Goal: Navigation & Orientation: Understand site structure

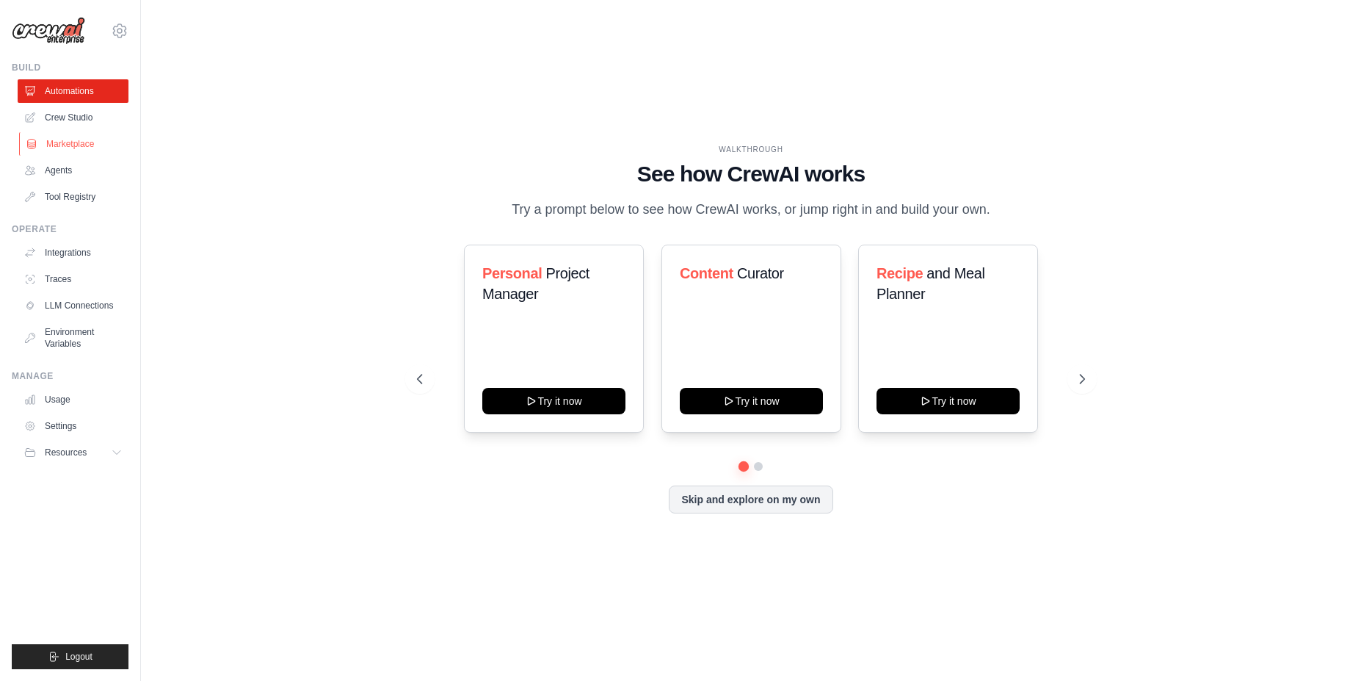
click at [68, 142] on link "Marketplace" at bounding box center [74, 143] width 111 height 23
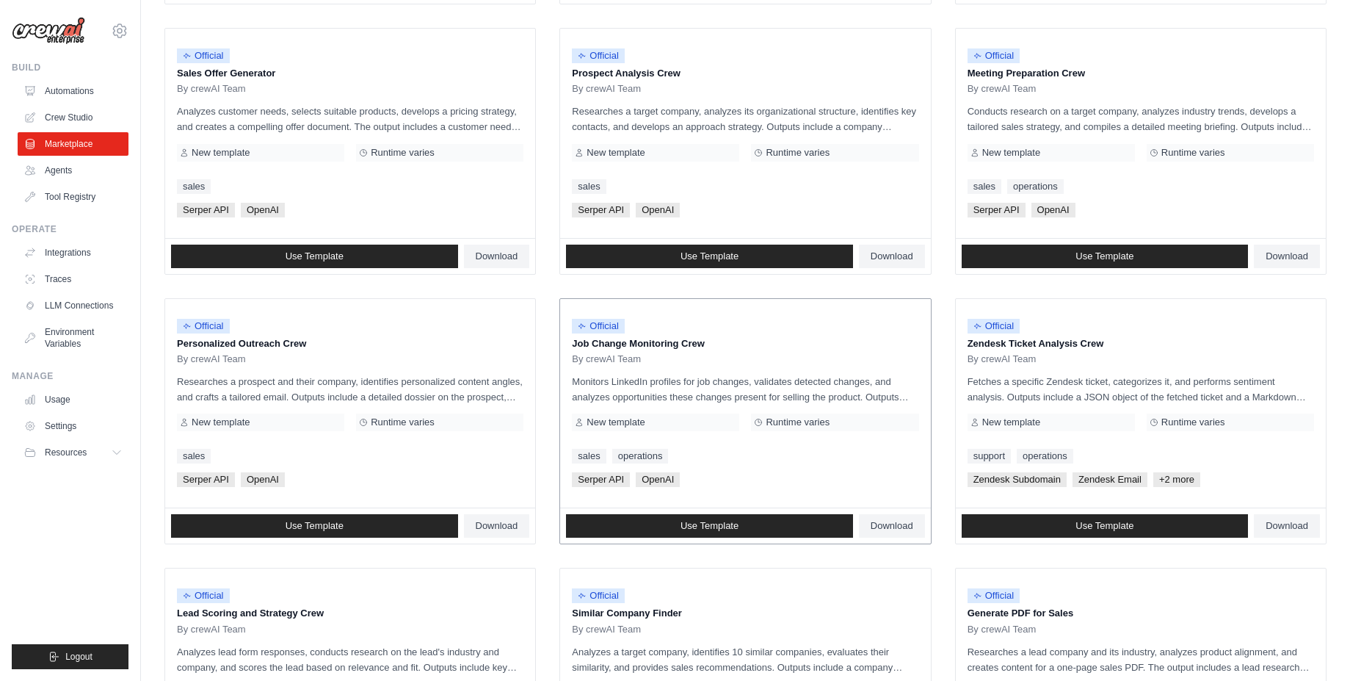
scroll to position [680, 0]
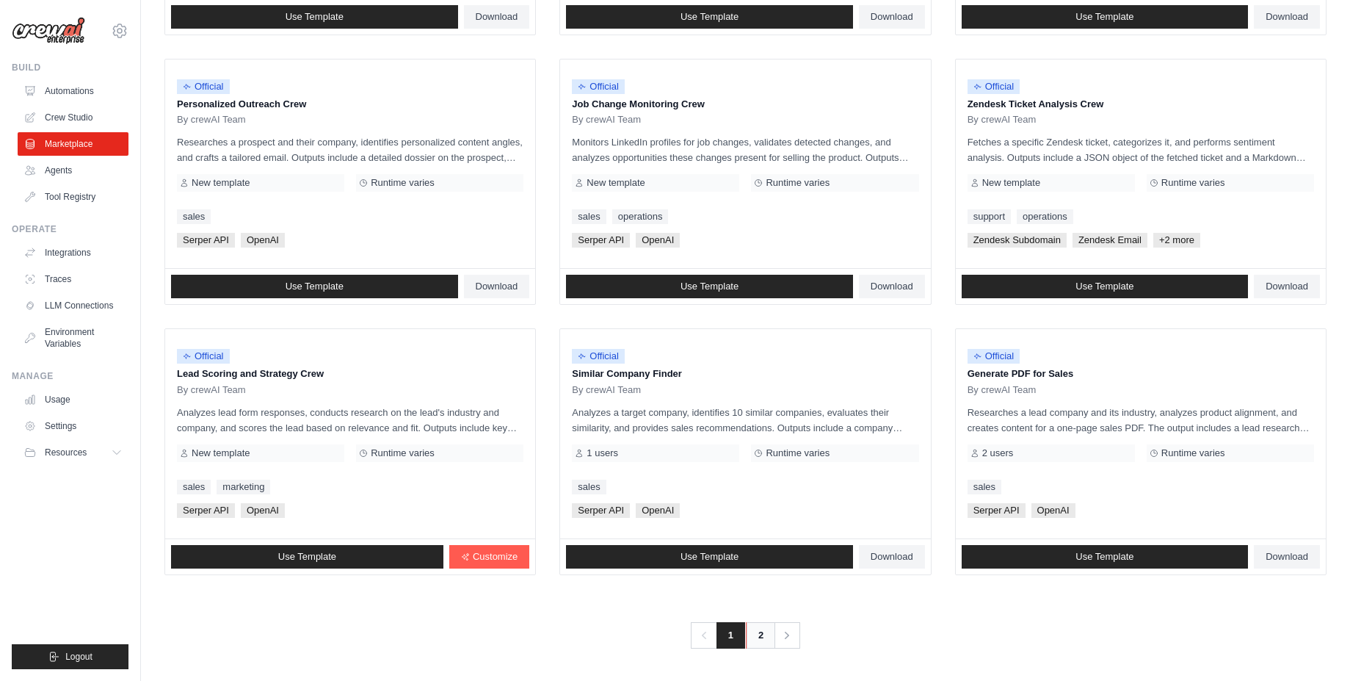
click at [761, 638] on link "2" at bounding box center [760, 635] width 29 height 26
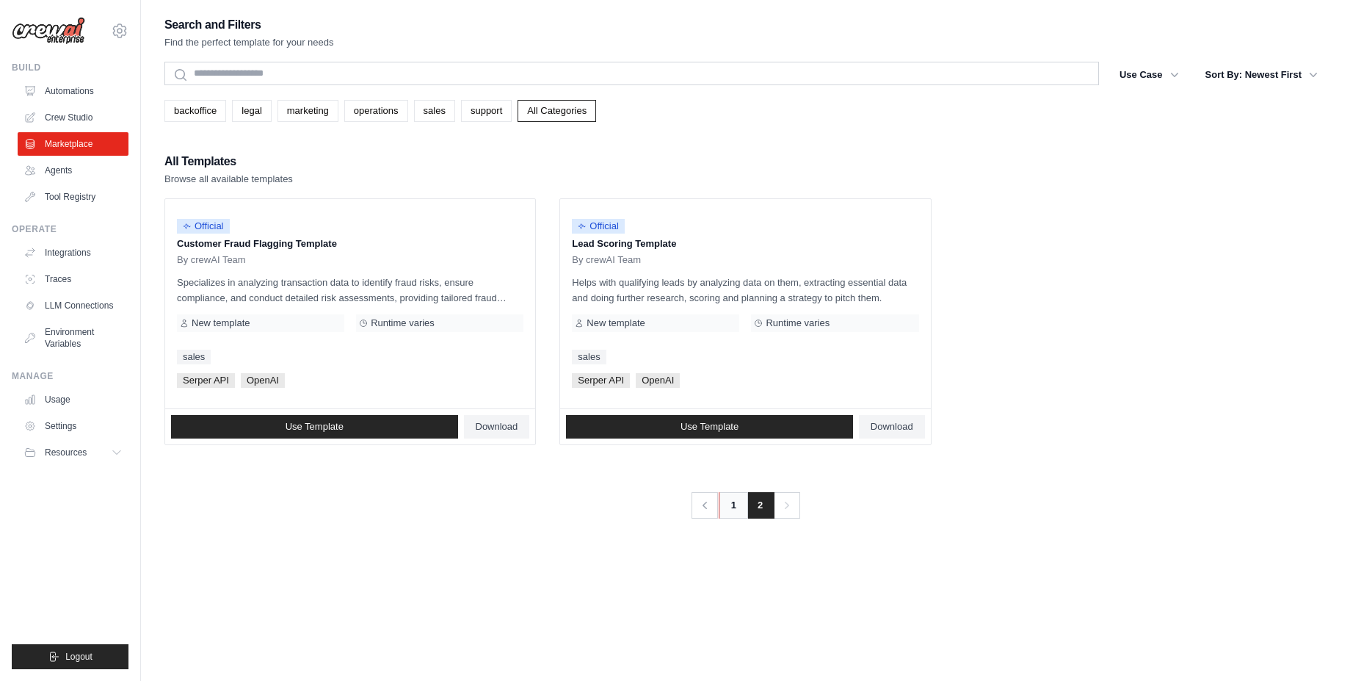
click at [738, 509] on link "1" at bounding box center [733, 505] width 29 height 26
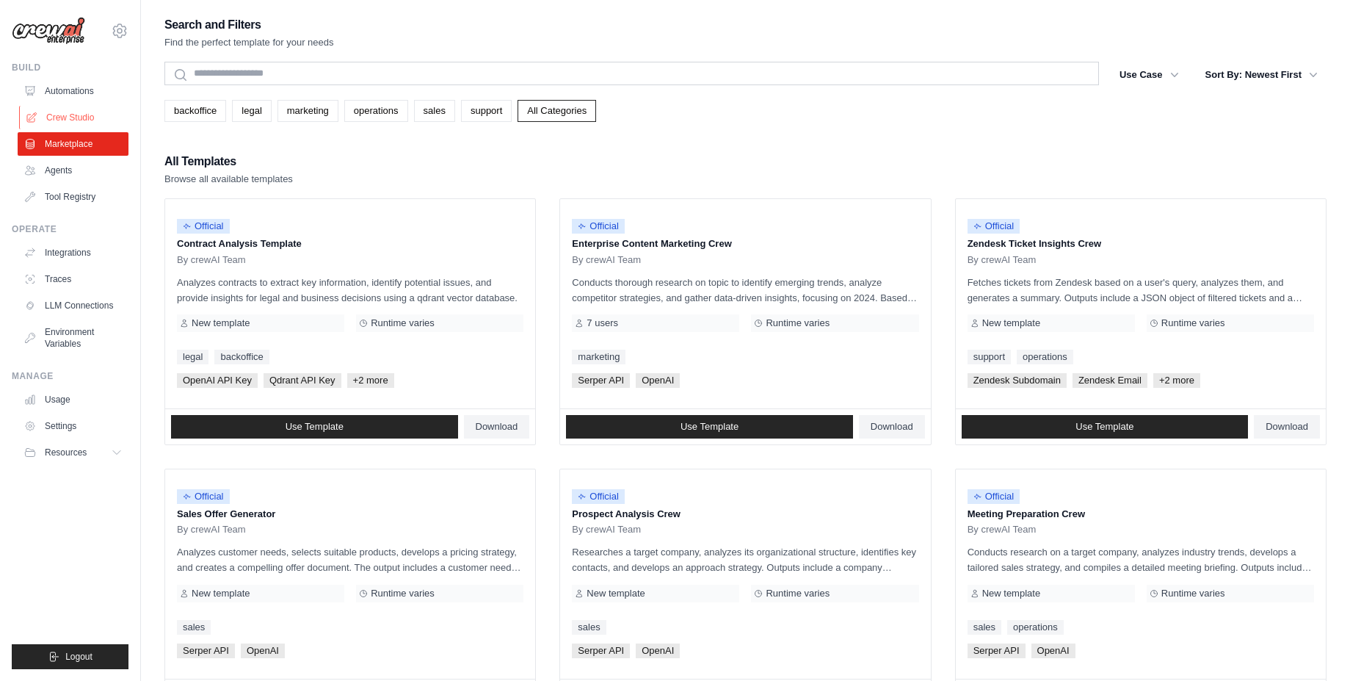
click at [75, 123] on link "Crew Studio" at bounding box center [74, 117] width 111 height 23
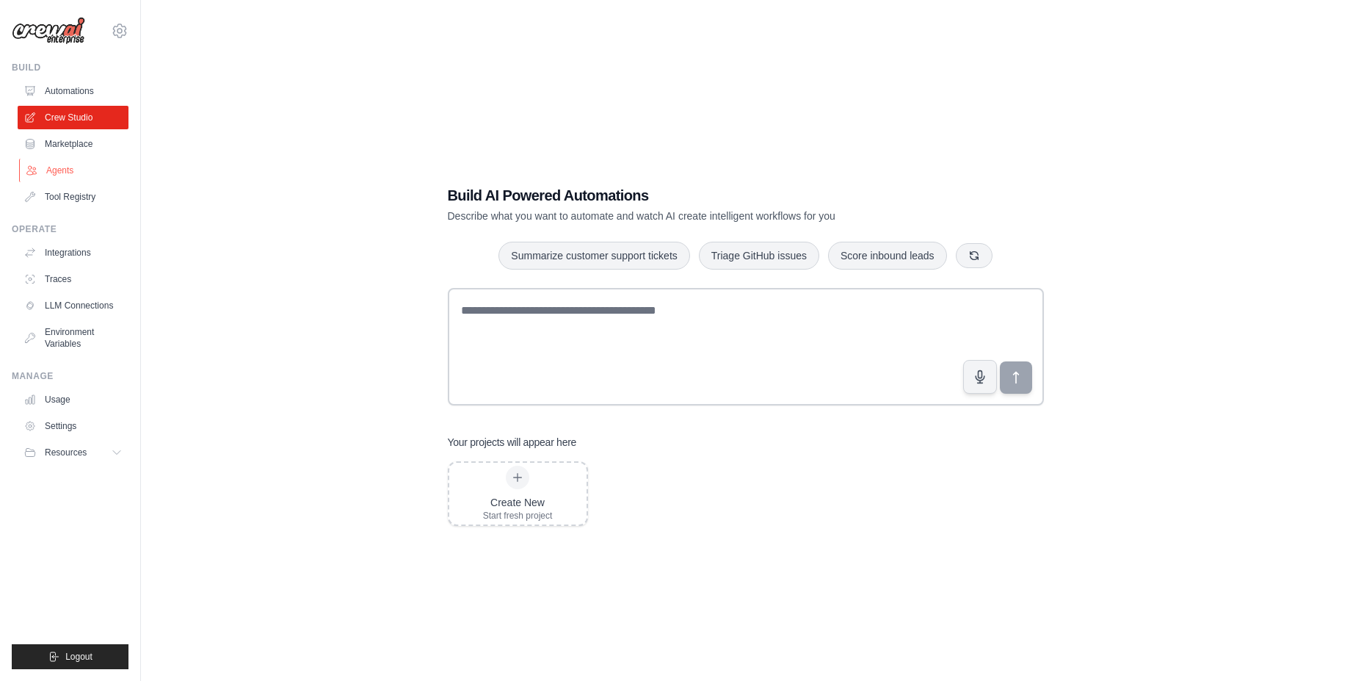
click at [75, 169] on link "Agents" at bounding box center [74, 170] width 111 height 23
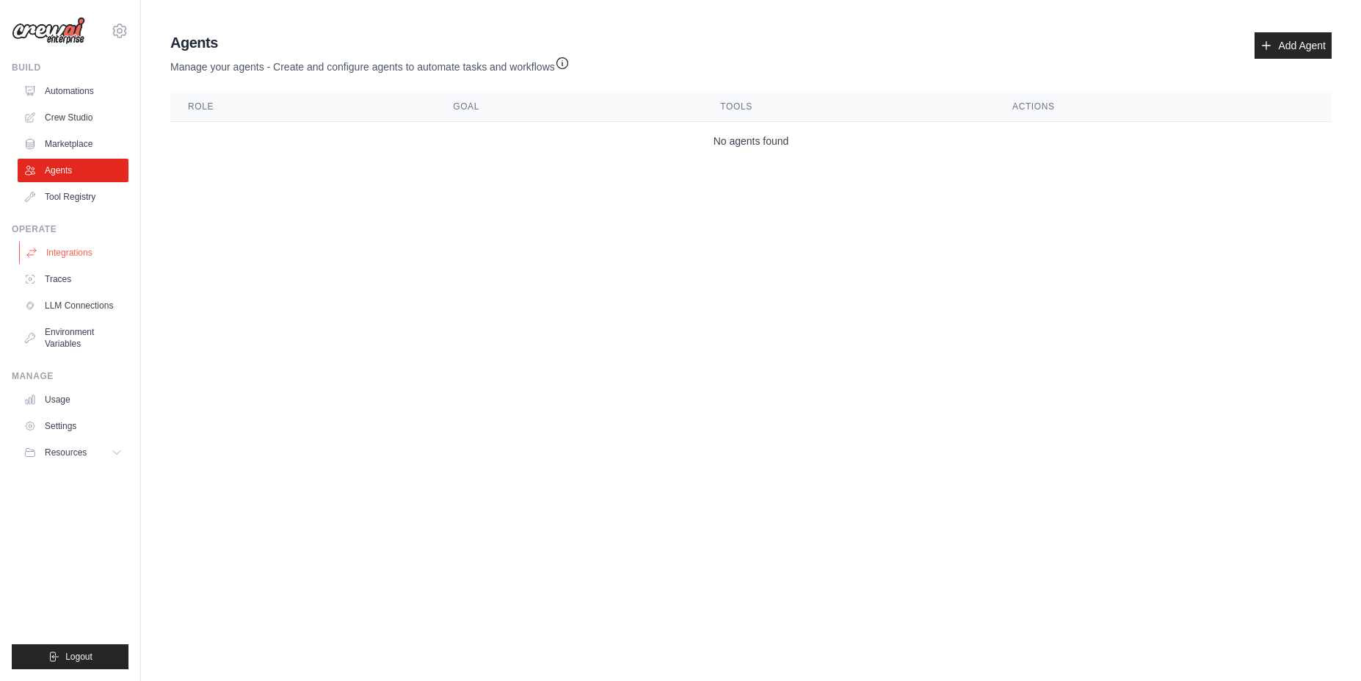
click at [79, 258] on link "Integrations" at bounding box center [74, 252] width 111 height 23
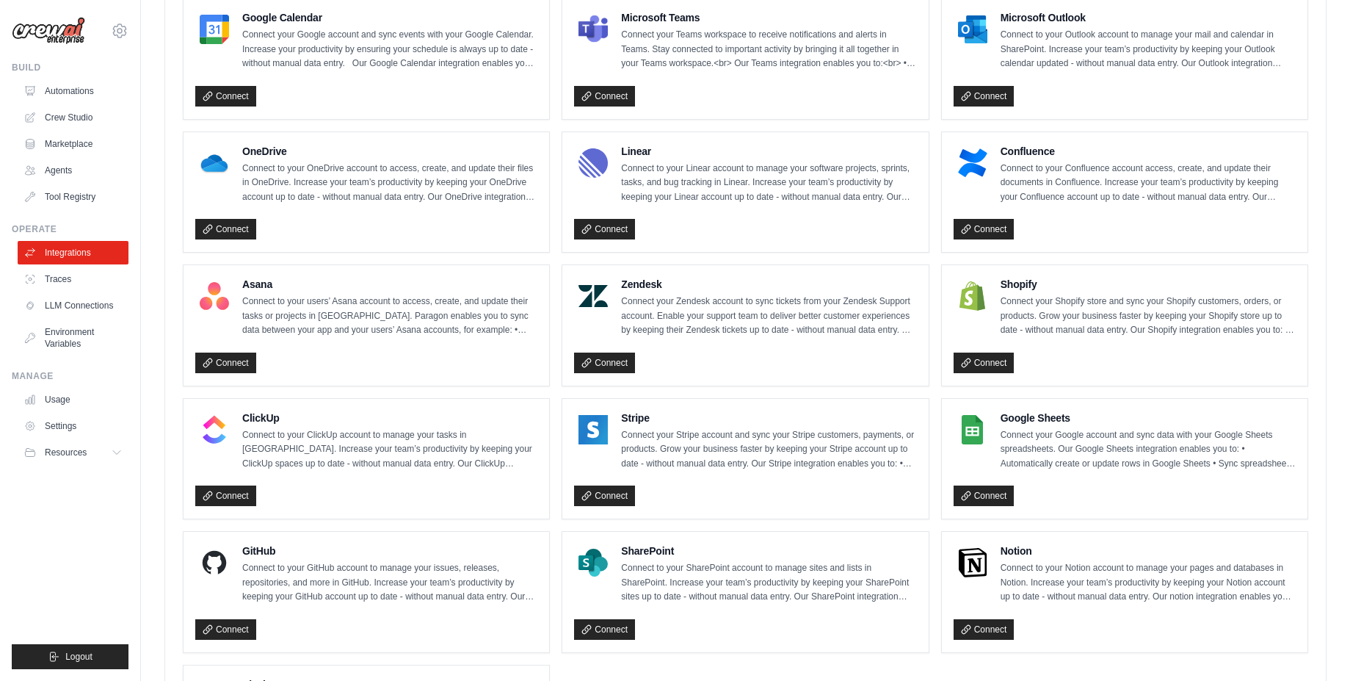
scroll to position [868, 0]
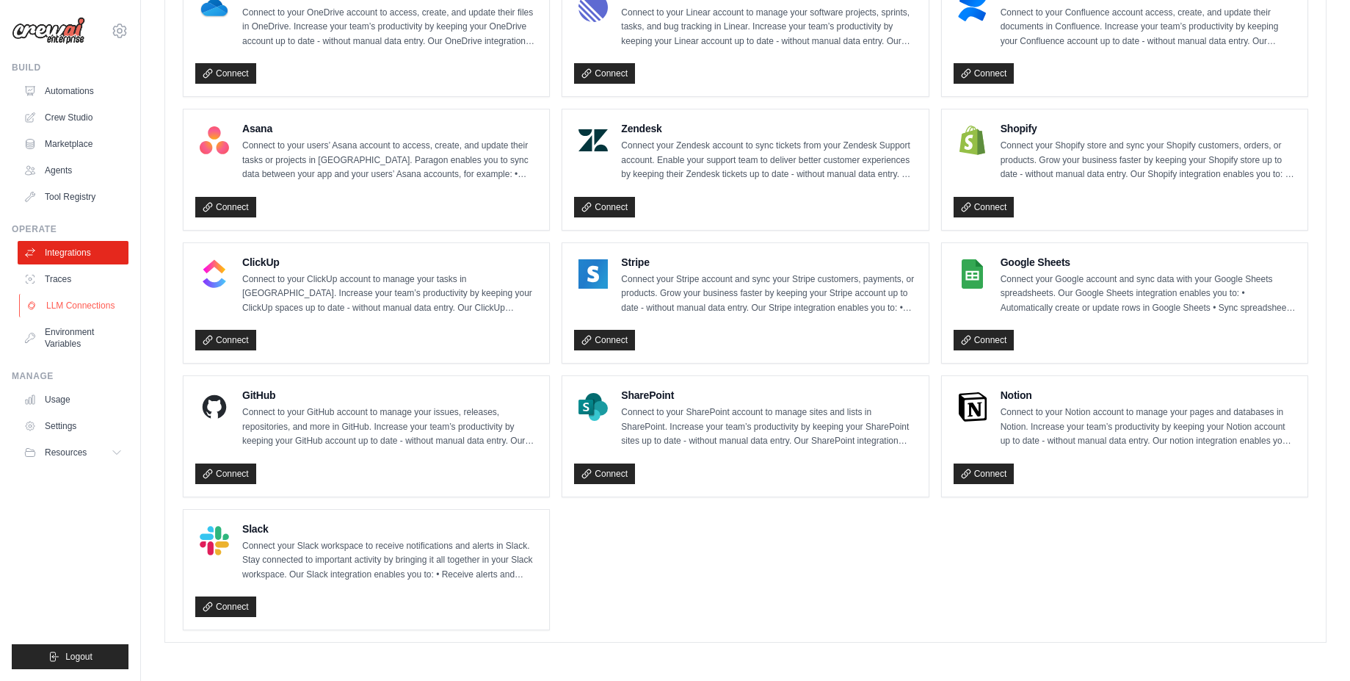
click at [82, 313] on link "LLM Connections" at bounding box center [74, 305] width 111 height 23
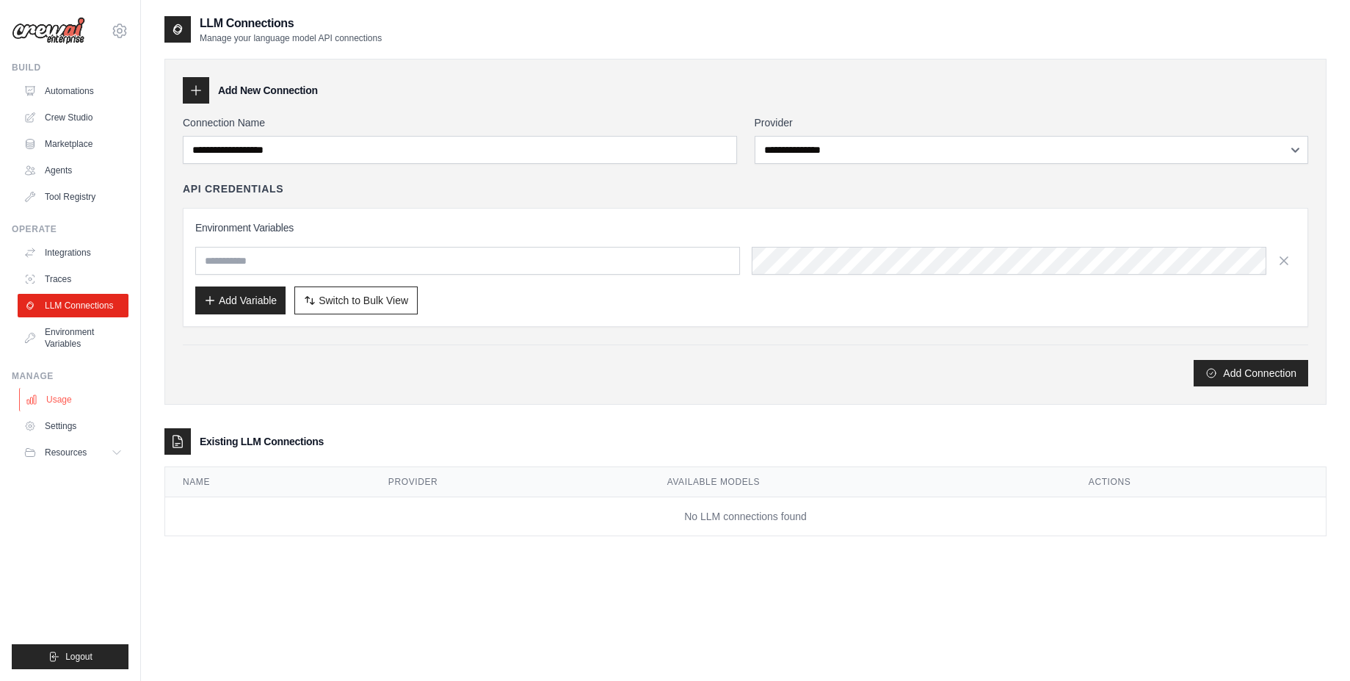
click at [76, 401] on link "Usage" at bounding box center [74, 399] width 111 height 23
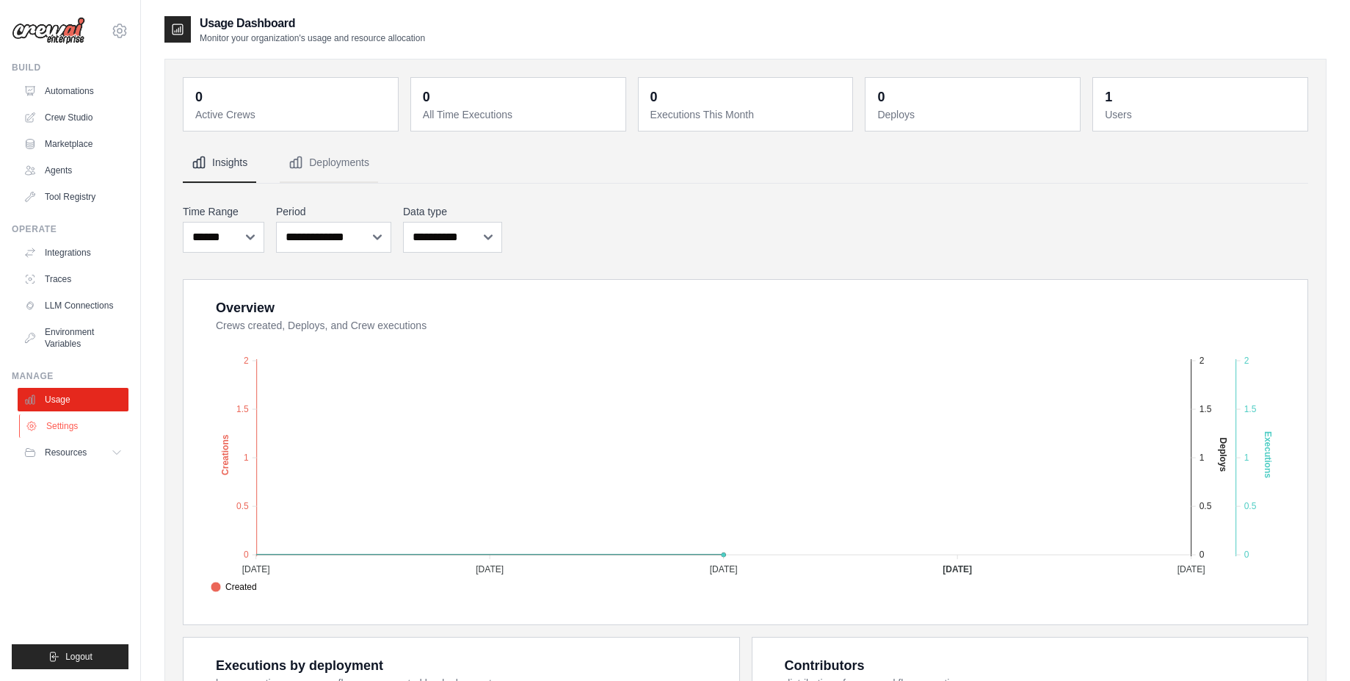
click at [75, 425] on link "Settings" at bounding box center [74, 425] width 111 height 23
